Goal: Task Accomplishment & Management: Use online tool/utility

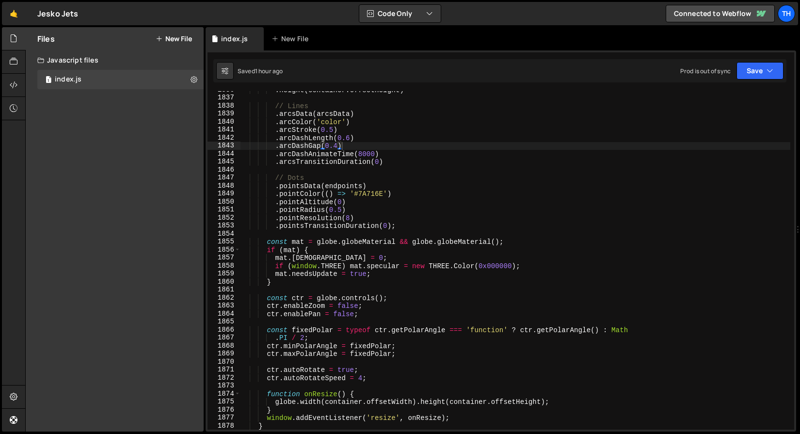
scroll to position [12918, 0]
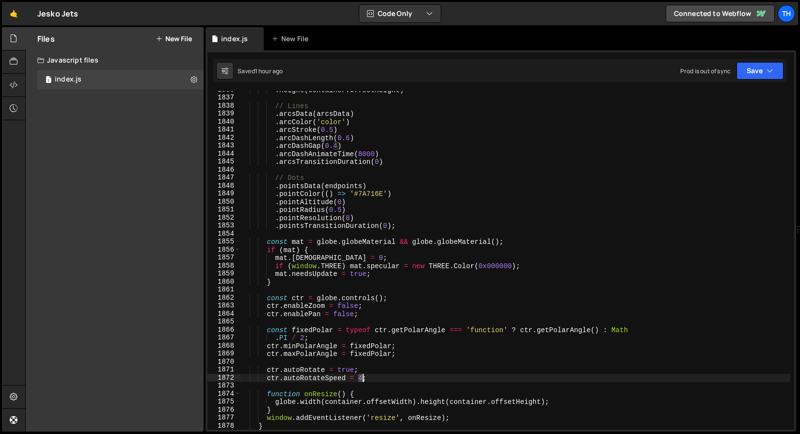
click at [364, 379] on div ". height ( container . offsetHeight ) // Lines . arcsData ( arcsData ) . arcCol…" at bounding box center [515, 263] width 550 height 354
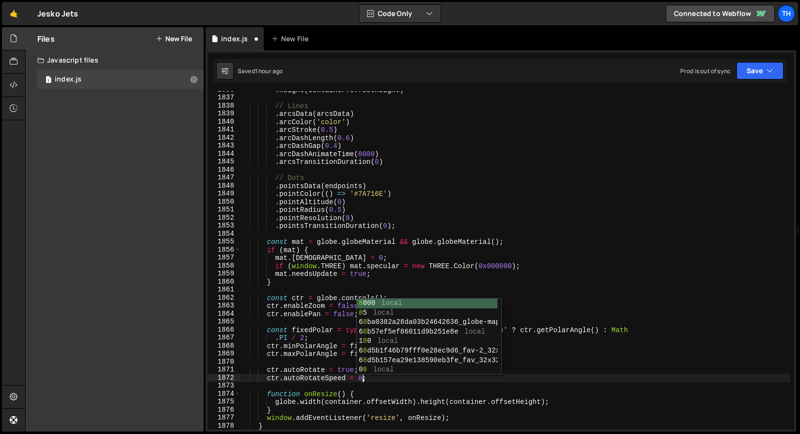
scroll to position [0, 8]
type textarea "ctr.autoRotateSpeed = 8;"
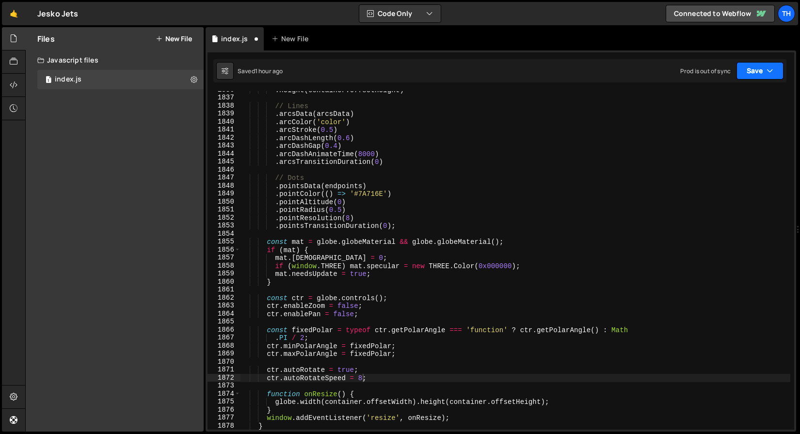
click at [764, 73] on button "Save" at bounding box center [760, 70] width 47 height 17
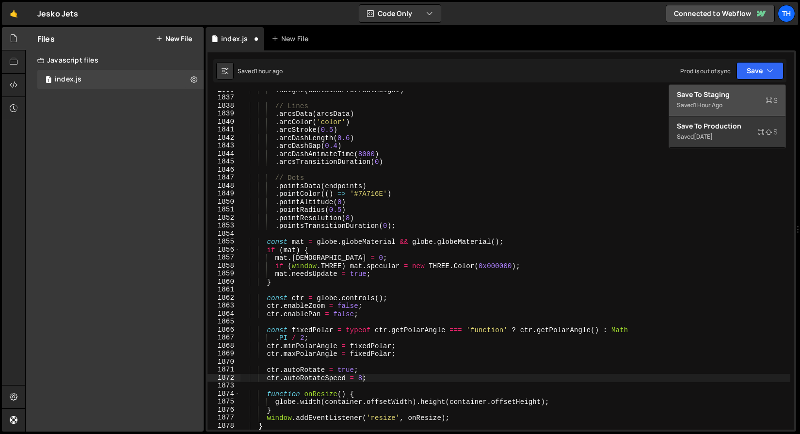
click at [739, 93] on div "Save to Staging S" at bounding box center [727, 95] width 101 height 10
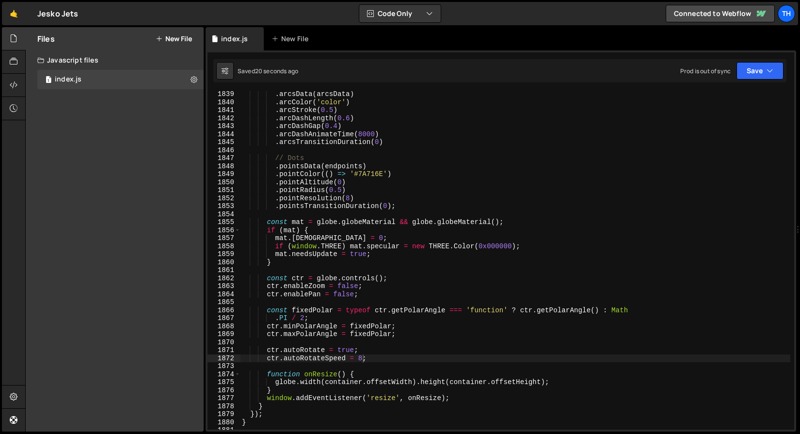
scroll to position [0, 0]
click at [368, 366] on div ". arcsData ( arcsData ) . arcColor ( 'color' ) . arcStroke ( 0.5 ) . arcDashLen…" at bounding box center [515, 267] width 550 height 354
click at [374, 370] on div ". arcsData ( arcsData ) . arcColor ( 'color' ) . arcStroke ( 0.5 ) . arcDashLen…" at bounding box center [515, 267] width 550 height 354
click at [767, 75] on icon "button" at bounding box center [770, 71] width 7 height 10
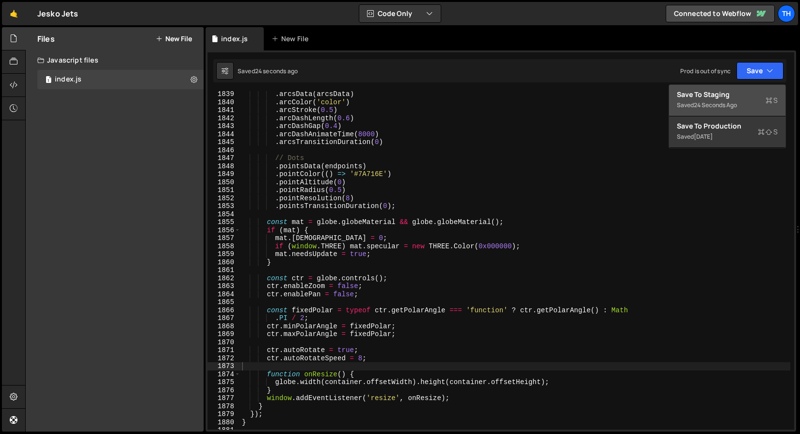
click at [738, 91] on div "Save to Staging S" at bounding box center [727, 95] width 101 height 10
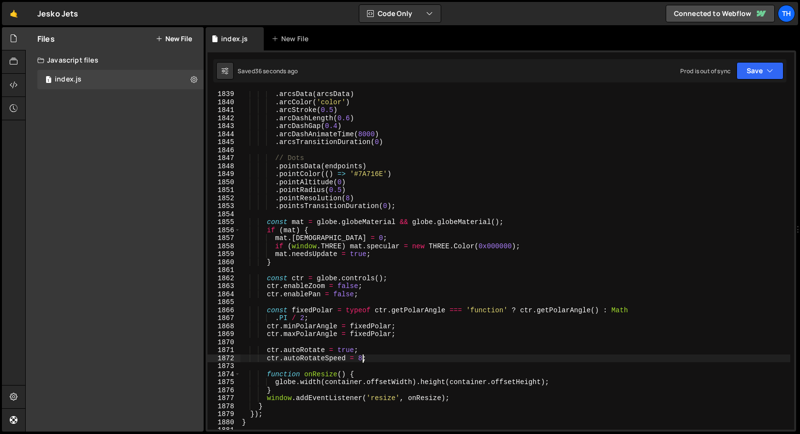
click at [363, 359] on div ". arcsData ( arcsData ) . arcColor ( 'color' ) . arcStroke ( 0.5 ) . arcDashLen…" at bounding box center [515, 267] width 550 height 354
click at [745, 71] on button "Save" at bounding box center [760, 70] width 47 height 17
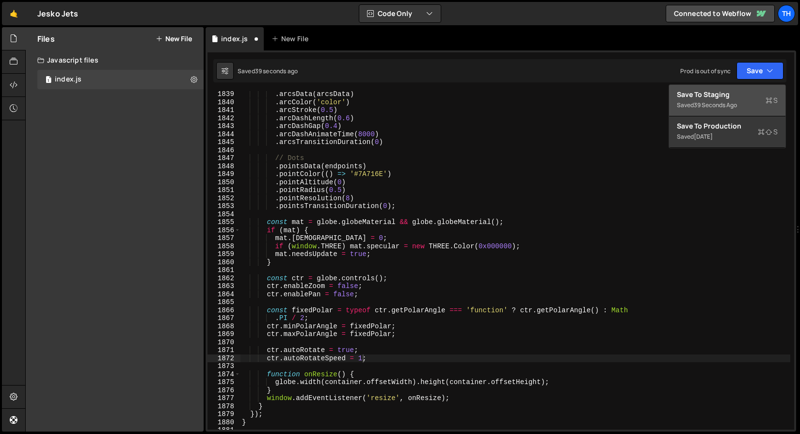
click at [739, 95] on div "Save to Staging S" at bounding box center [727, 95] width 101 height 10
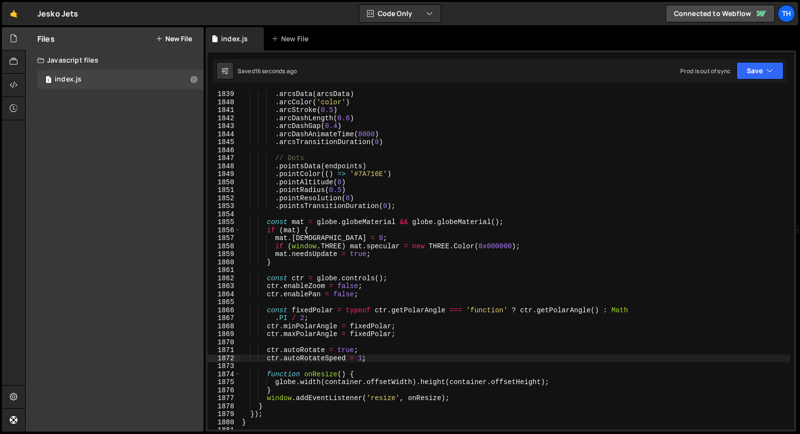
click at [362, 357] on div ". arcsData ( arcsData ) . arcColor ( 'color' ) . arcStroke ( 0.5 ) . arcDashLen…" at bounding box center [515, 267] width 550 height 354
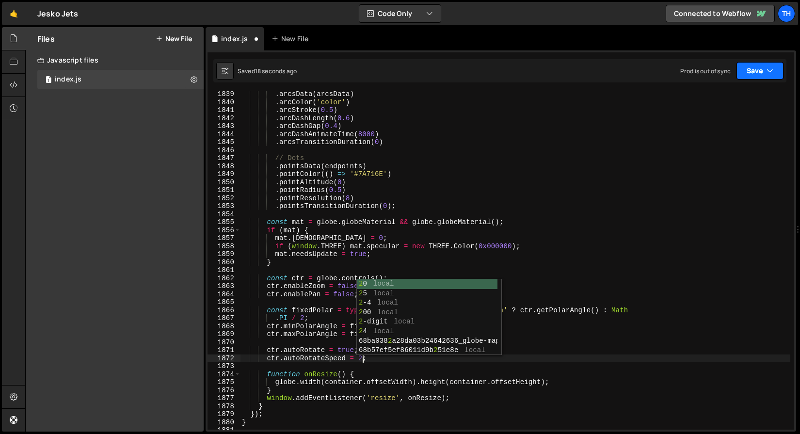
type textarea "ctr.autoRotateSpeed = 2;"
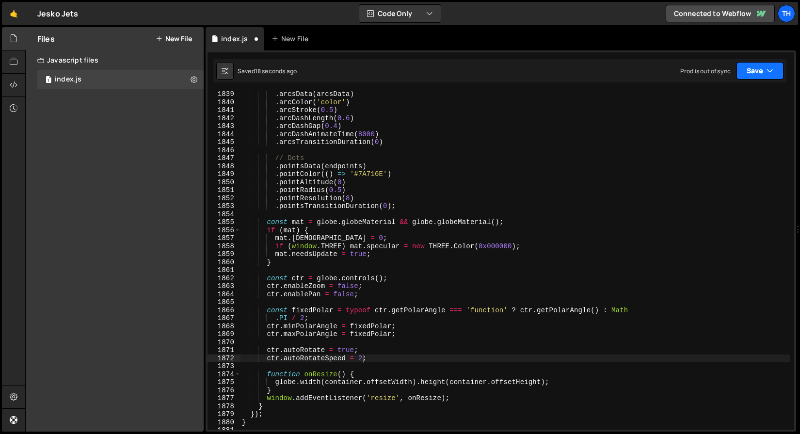
click at [778, 64] on button "Save" at bounding box center [760, 70] width 47 height 17
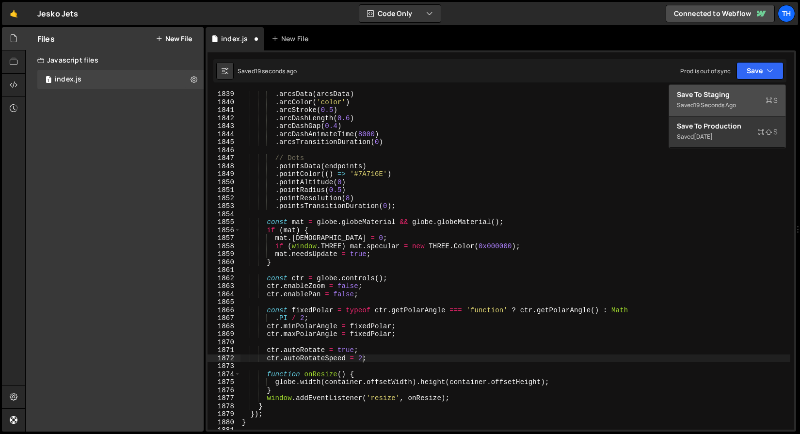
click at [740, 88] on button "Save to Staging S Saved 19 seconds ago" at bounding box center [727, 101] width 116 height 32
